Goal: Task Accomplishment & Management: Use online tool/utility

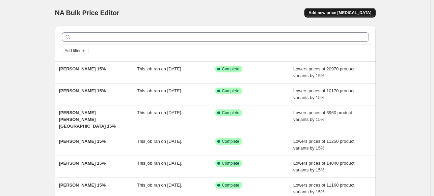
click at [335, 14] on span "Add new price [MEDICAL_DATA]" at bounding box center [339, 12] width 63 height 5
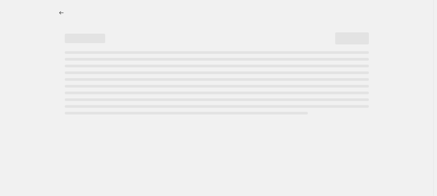
select select "percentage"
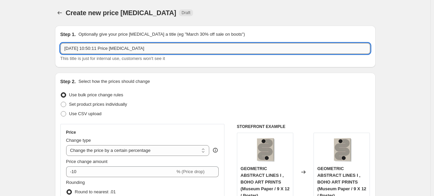
click at [160, 50] on input "[DATE] 10:50:11 Price [MEDICAL_DATA]" at bounding box center [215, 48] width 310 height 11
paste input "[PERSON_NAME]"
type input "TALITHA MCQUEEN 15%"
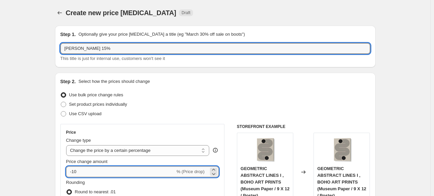
click at [122, 171] on input "-10" at bounding box center [120, 172] width 109 height 11
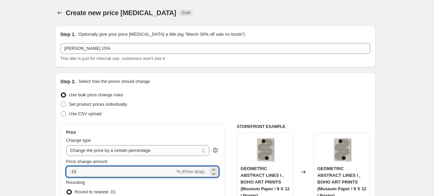
type input "-15"
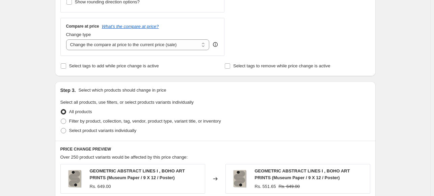
scroll to position [236, 0]
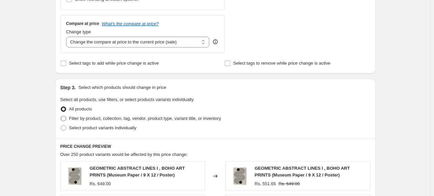
click at [70, 120] on span "Filter by product, collection, tag, vendor, product type, variant title, or inv…" at bounding box center [145, 118] width 152 height 5
click at [61, 116] on input "Filter by product, collection, tag, vendor, product type, variant title, or inv…" at bounding box center [61, 116] width 0 height 0
radio input "true"
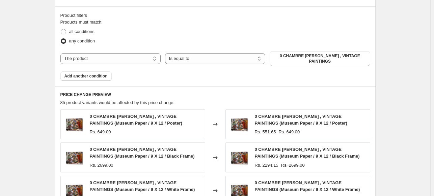
scroll to position [371, 0]
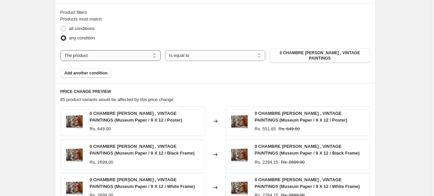
click at [149, 56] on select "The product The product's collection The product's tag The product's vendor The…" at bounding box center [110, 55] width 100 height 11
select select "collection"
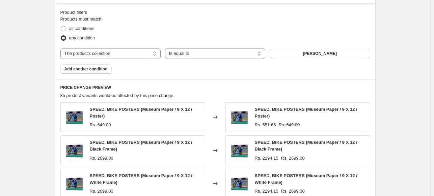
click at [321, 53] on span "ABDELKADER ALLAM" at bounding box center [319, 53] width 34 height 5
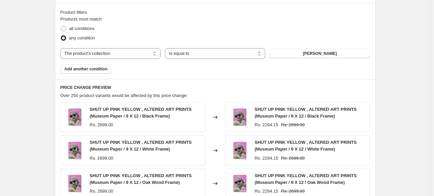
scroll to position [564, 0]
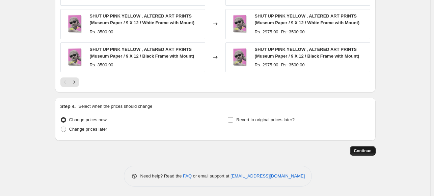
click at [359, 149] on span "Continue" at bounding box center [363, 150] width 18 height 5
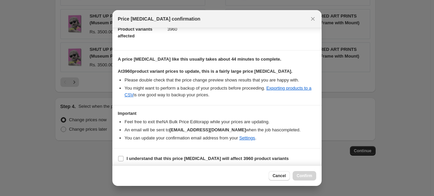
scroll to position [82, 0]
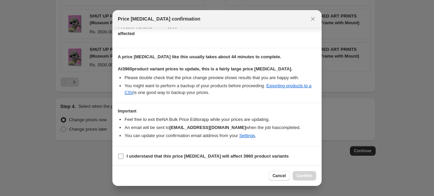
click at [188, 155] on b "I understand that this price change job will affect 3960 product variants" at bounding box center [207, 156] width 162 height 5
click at [123, 155] on input "I understand that this price change job will affect 3960 product variants" at bounding box center [120, 156] width 5 height 5
checkbox input "true"
click at [303, 175] on span "Confirm" at bounding box center [304, 175] width 16 height 5
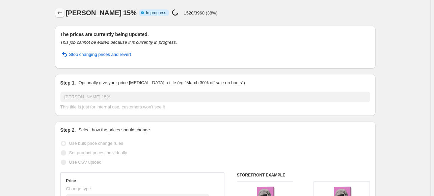
click at [60, 12] on icon "Price change jobs" at bounding box center [59, 12] width 7 height 7
